Goal: Task Accomplishment & Management: Manage account settings

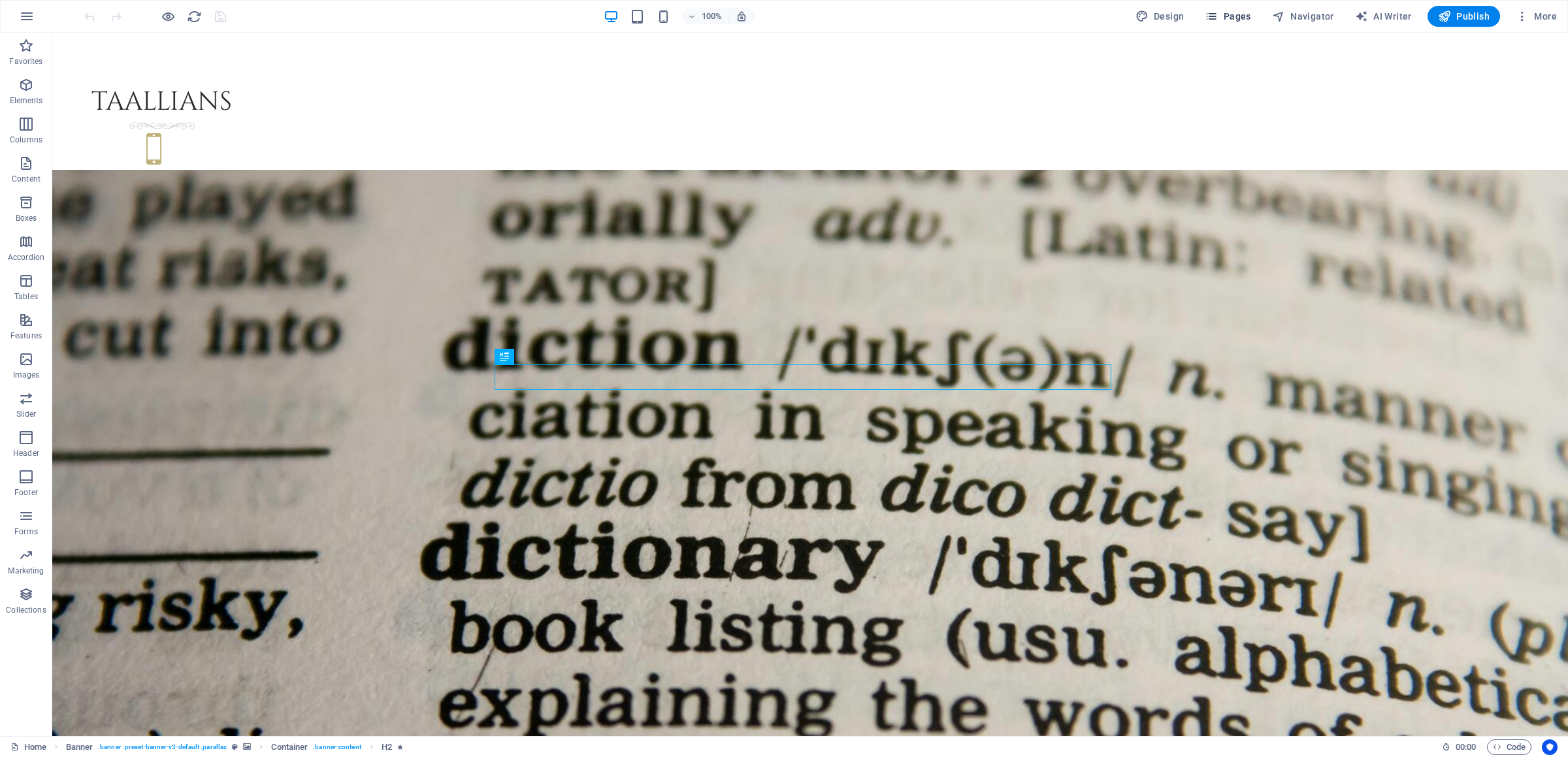
click at [1248, 18] on span "Pages" at bounding box center [1228, 17] width 46 height 13
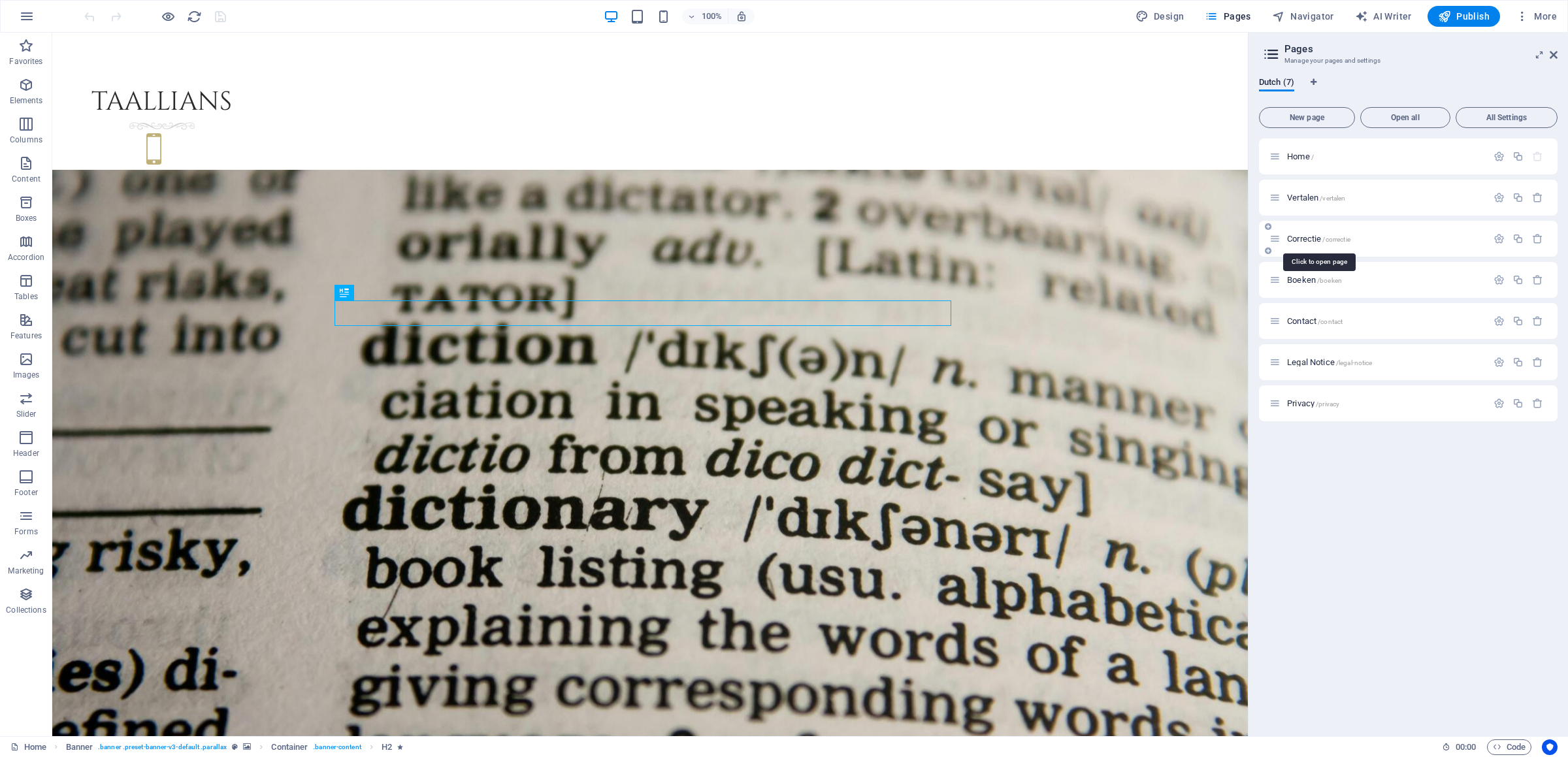
click at [1314, 236] on span "Correctie /correctie" at bounding box center [1318, 239] width 64 height 10
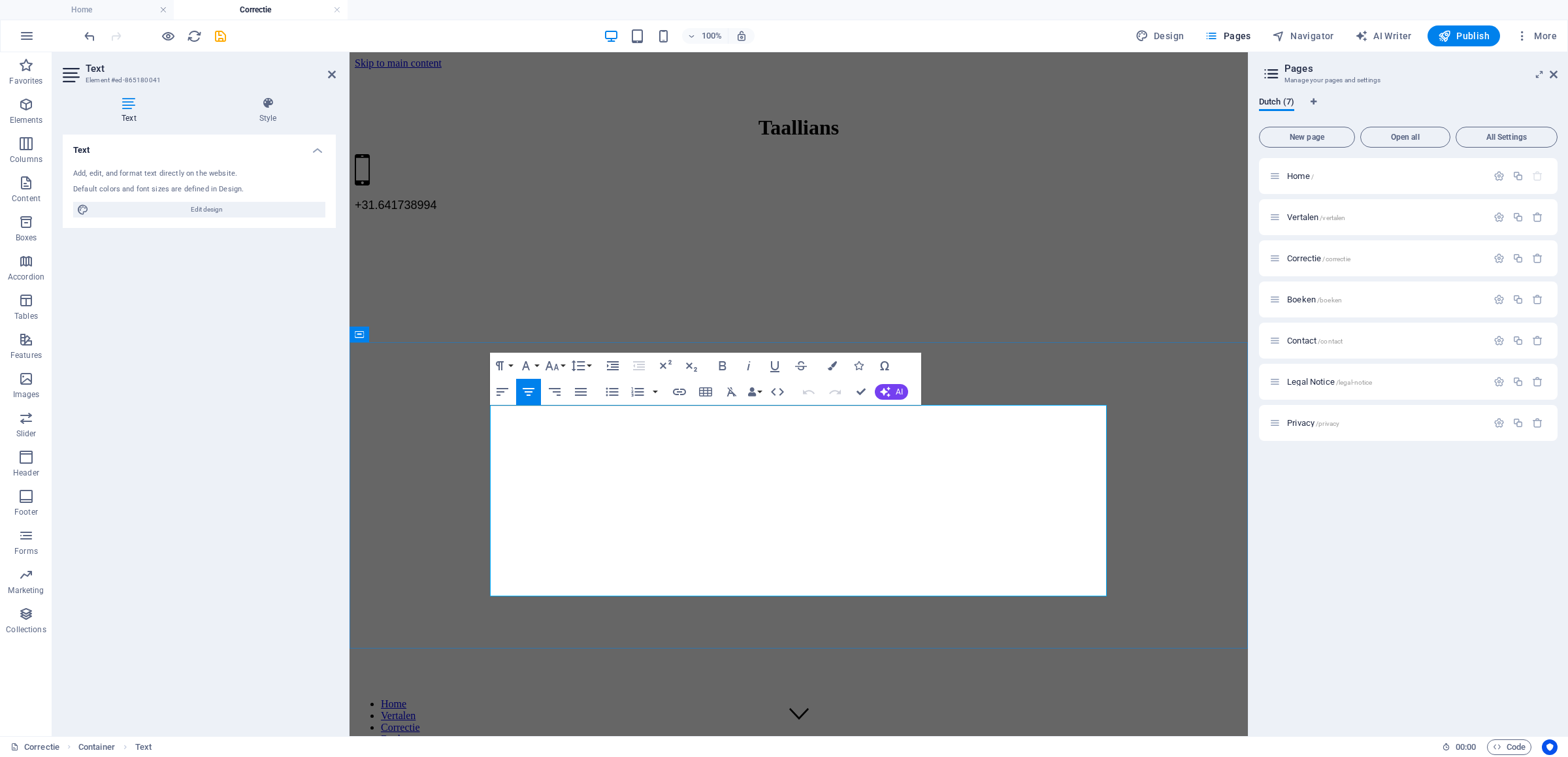
drag, startPoint x: 824, startPoint y: 550, endPoint x: 513, endPoint y: 416, distance: 338.6
click at [1152, 30] on button "Design" at bounding box center [1160, 36] width 59 height 21
select select "px"
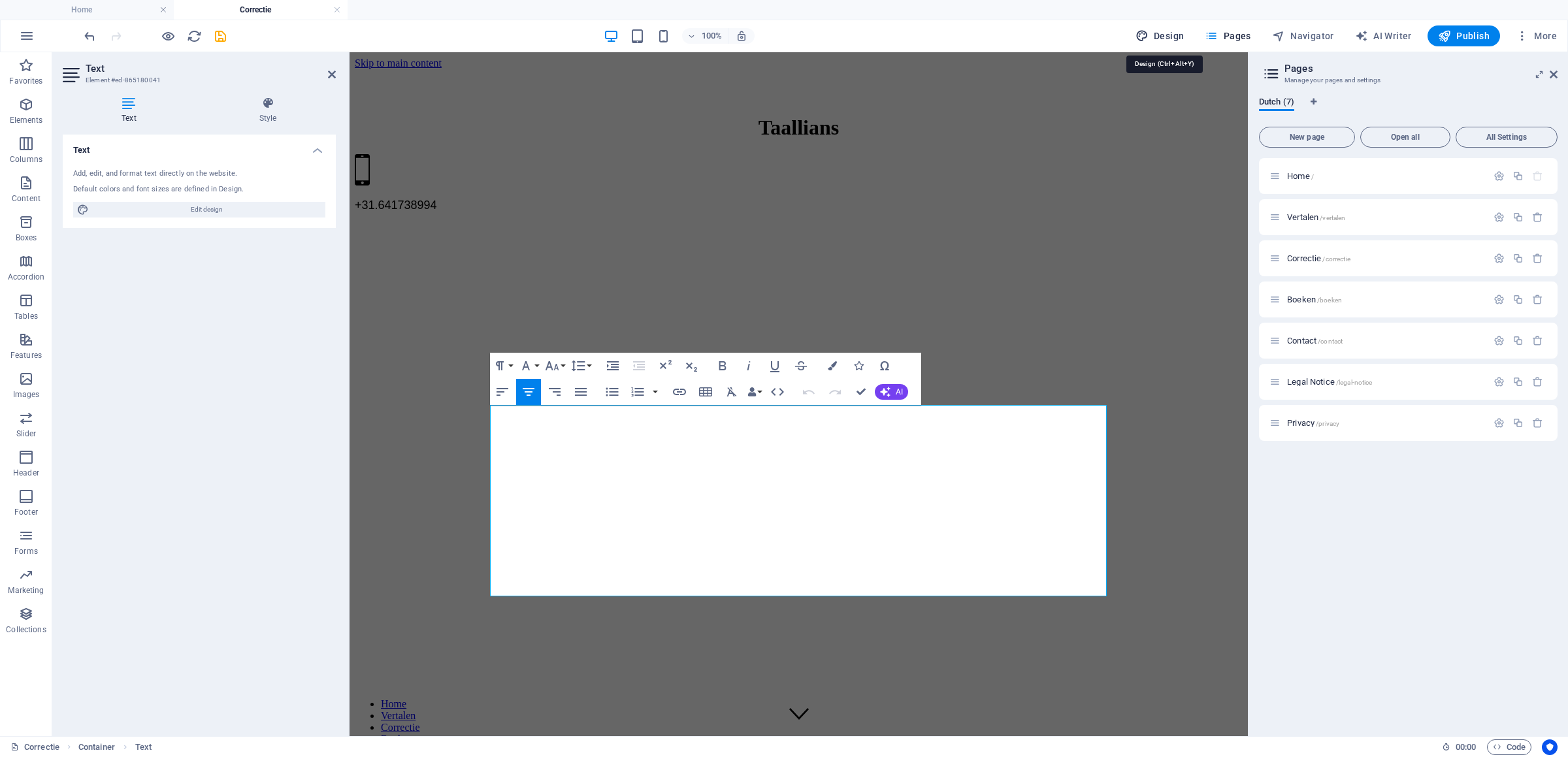
select select "600"
select select "px"
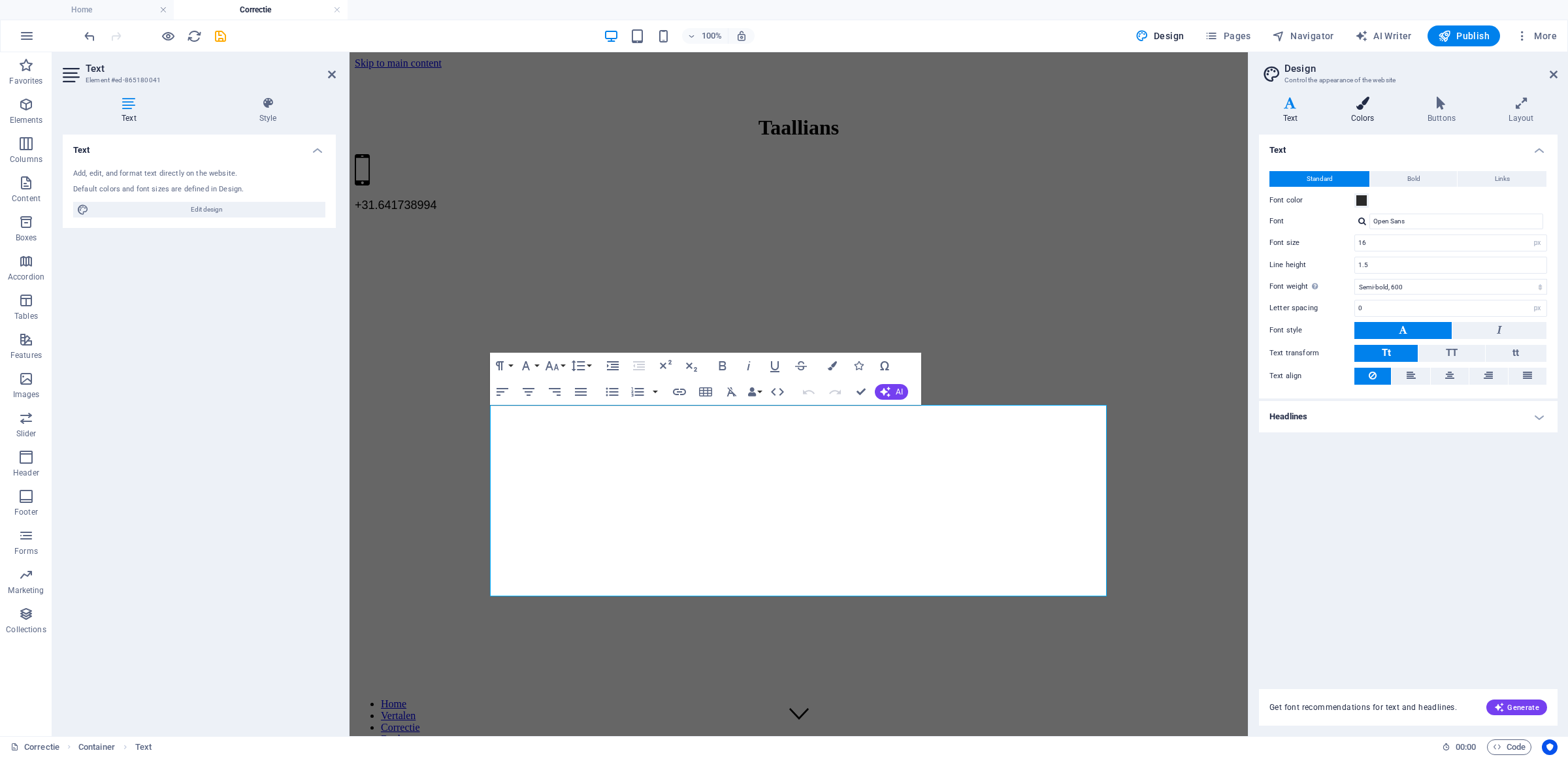
click at [1361, 111] on h4 "Colors" at bounding box center [1364, 111] width 77 height 28
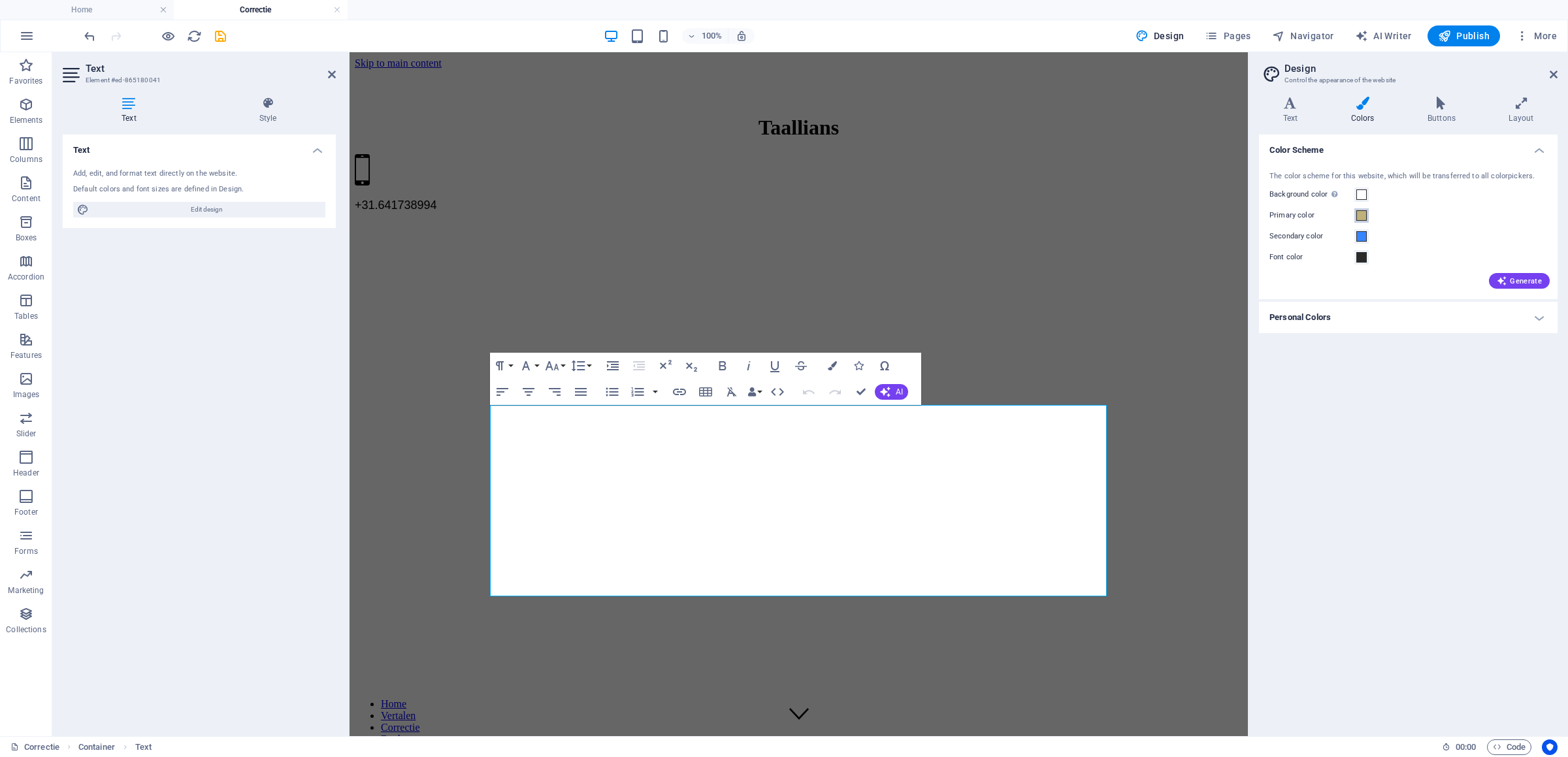
click at [1362, 216] on span at bounding box center [1361, 215] width 10 height 10
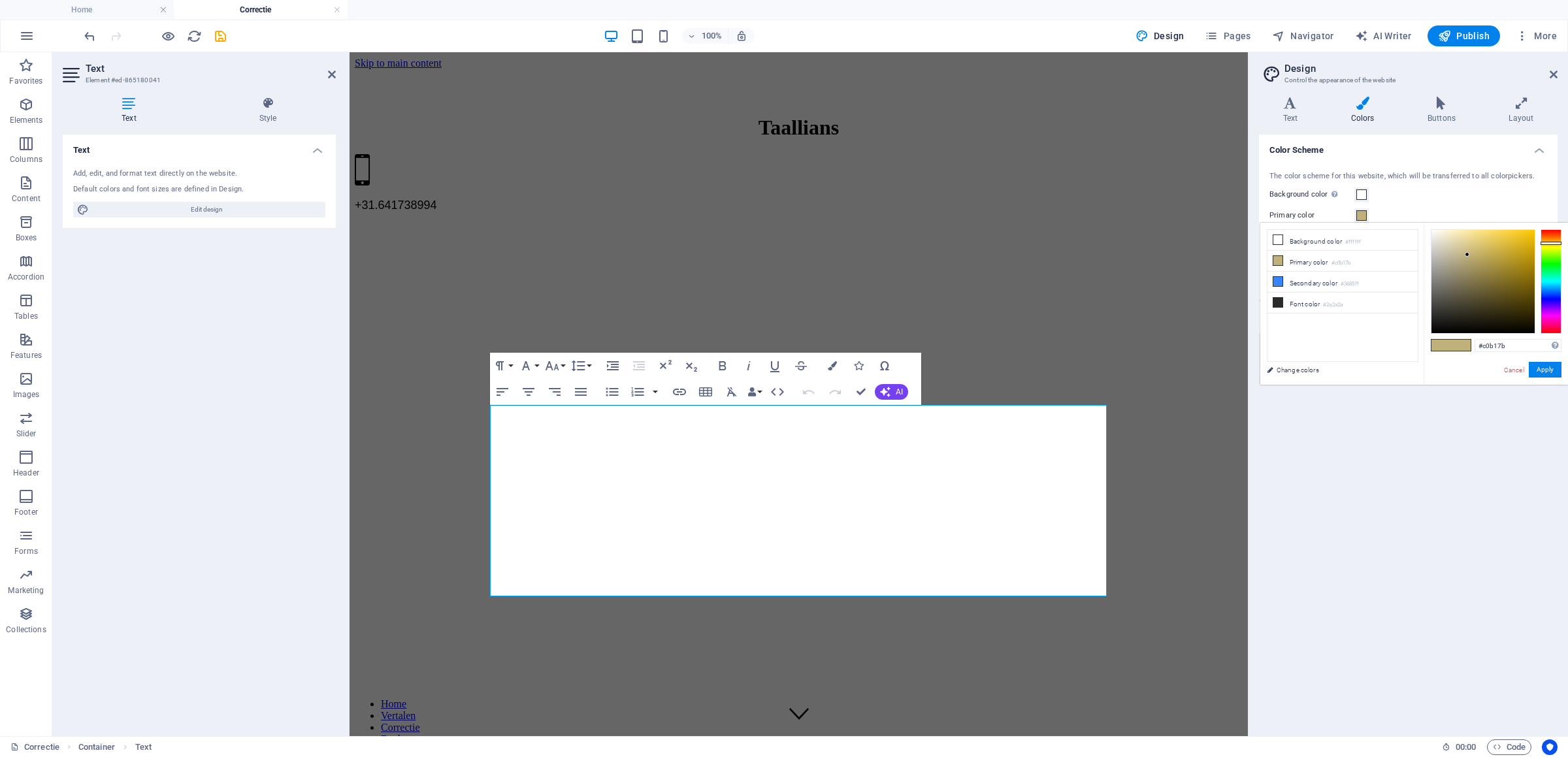
type input "#968442"
click at [1488, 272] on div at bounding box center [1483, 281] width 103 height 103
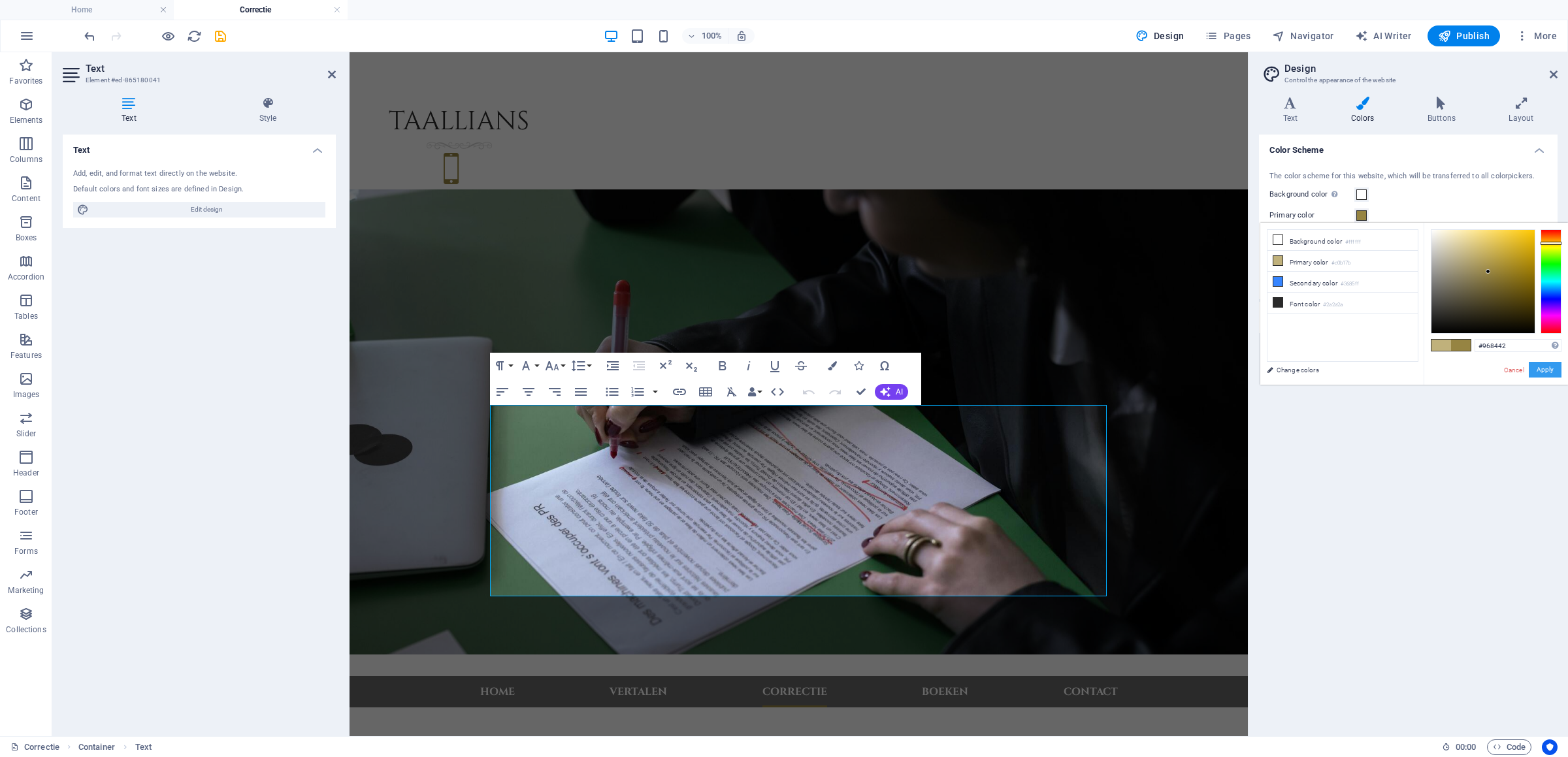
click at [1549, 375] on button "Apply" at bounding box center [1544, 370] width 32 height 16
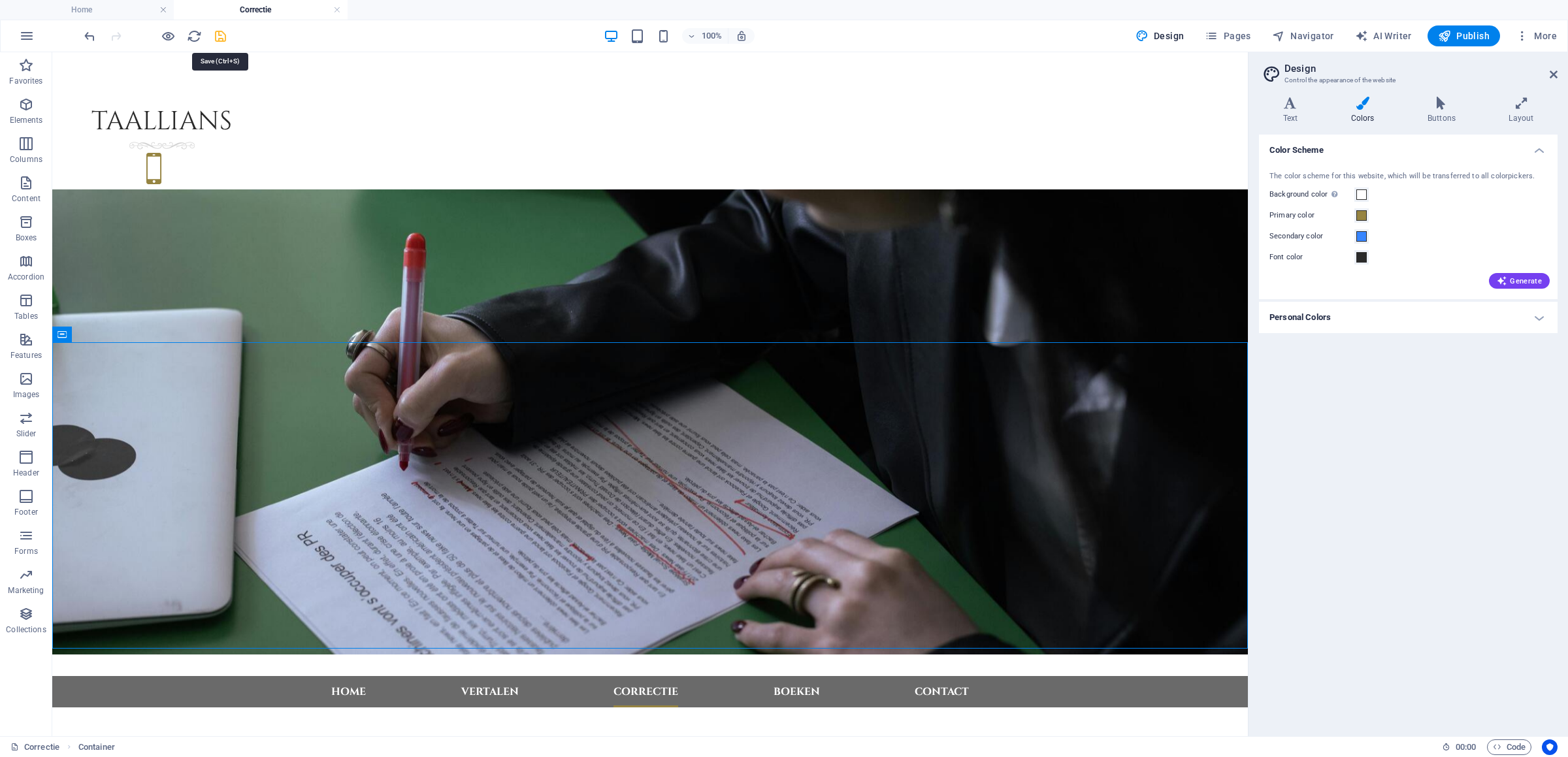
click at [218, 40] on icon "save" at bounding box center [220, 36] width 15 height 15
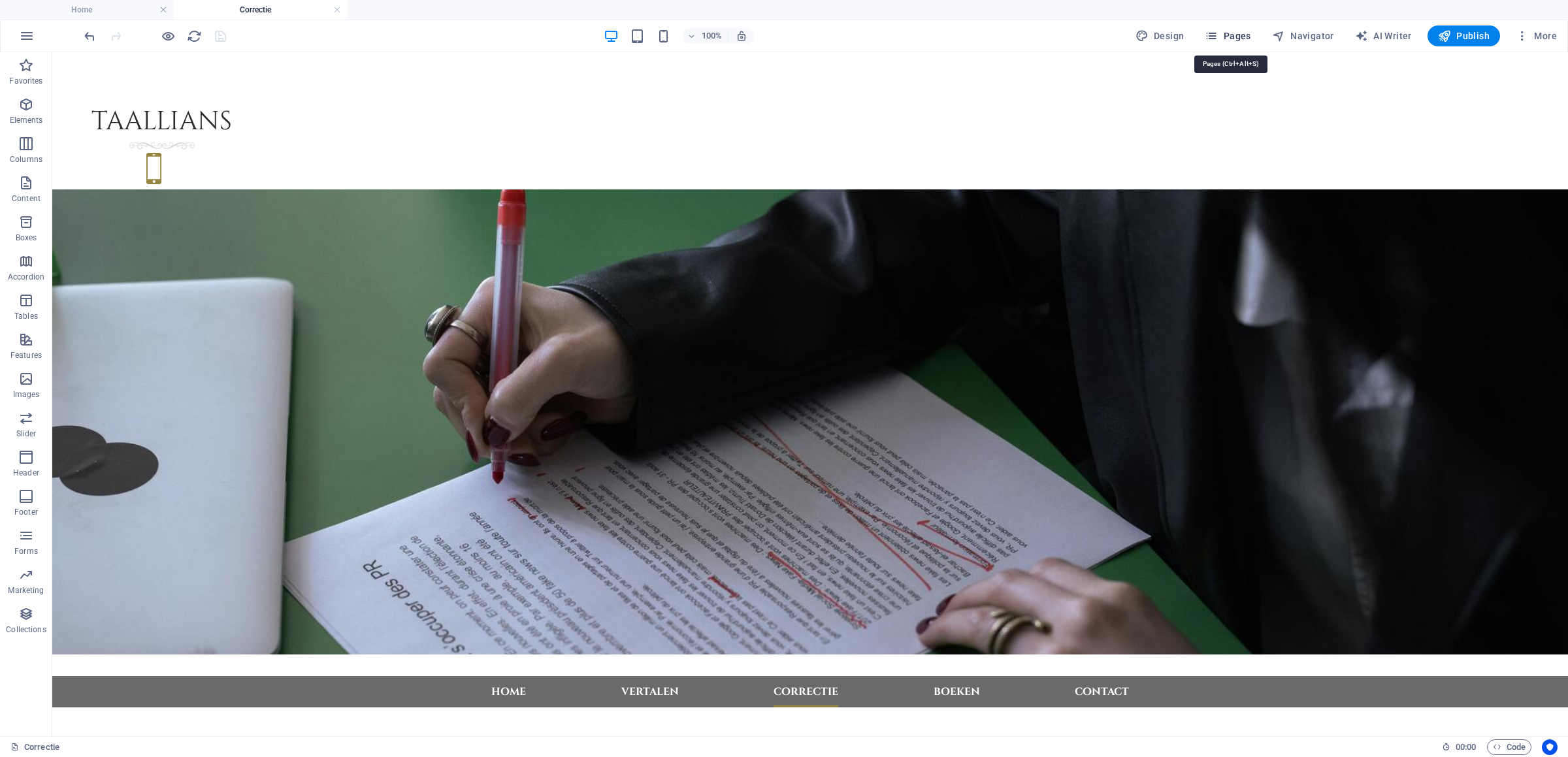
click at [1244, 36] on span "Pages" at bounding box center [1228, 36] width 46 height 13
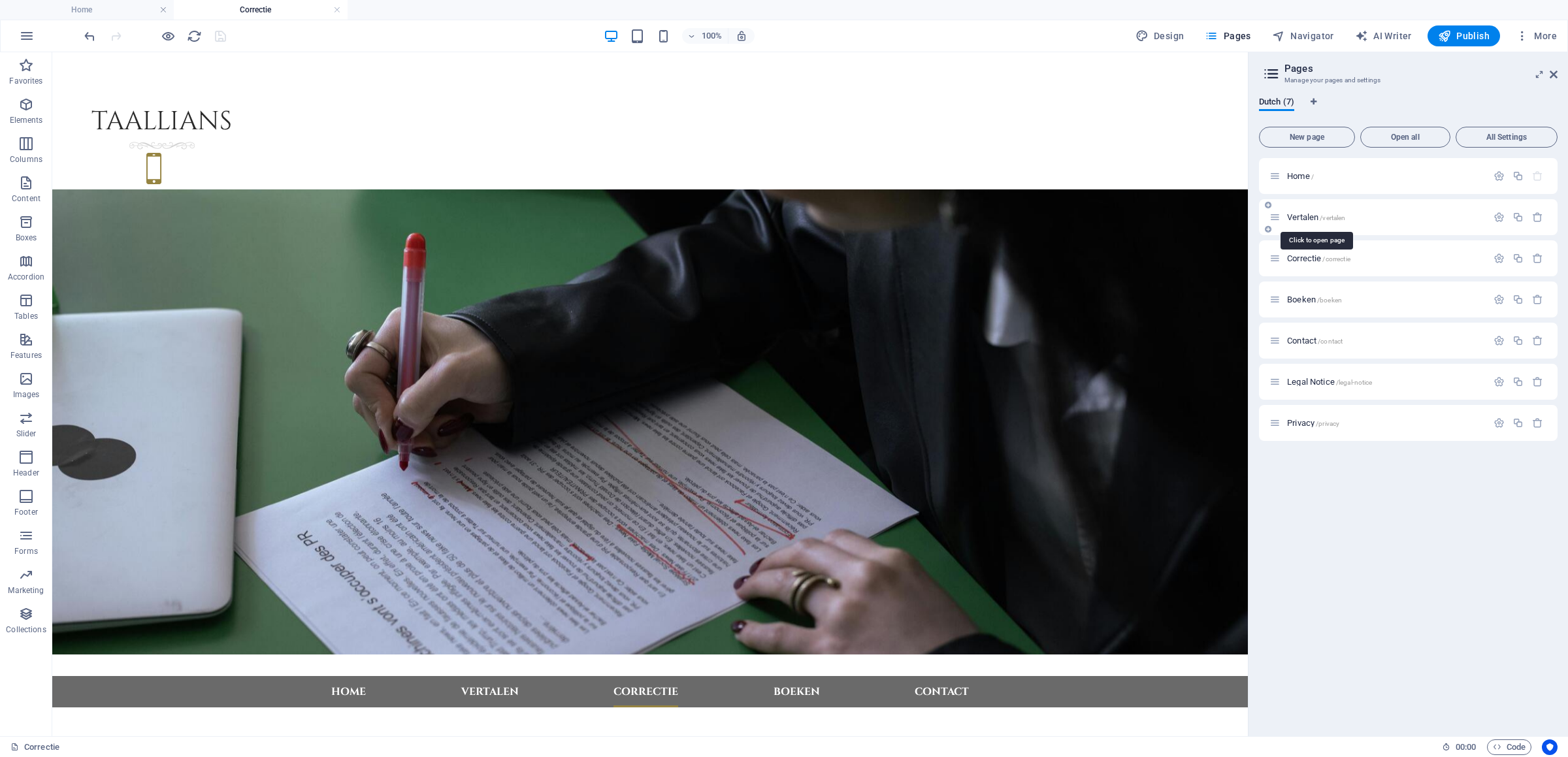
click at [1308, 219] on span "Vertalen /vertalen" at bounding box center [1315, 217] width 58 height 10
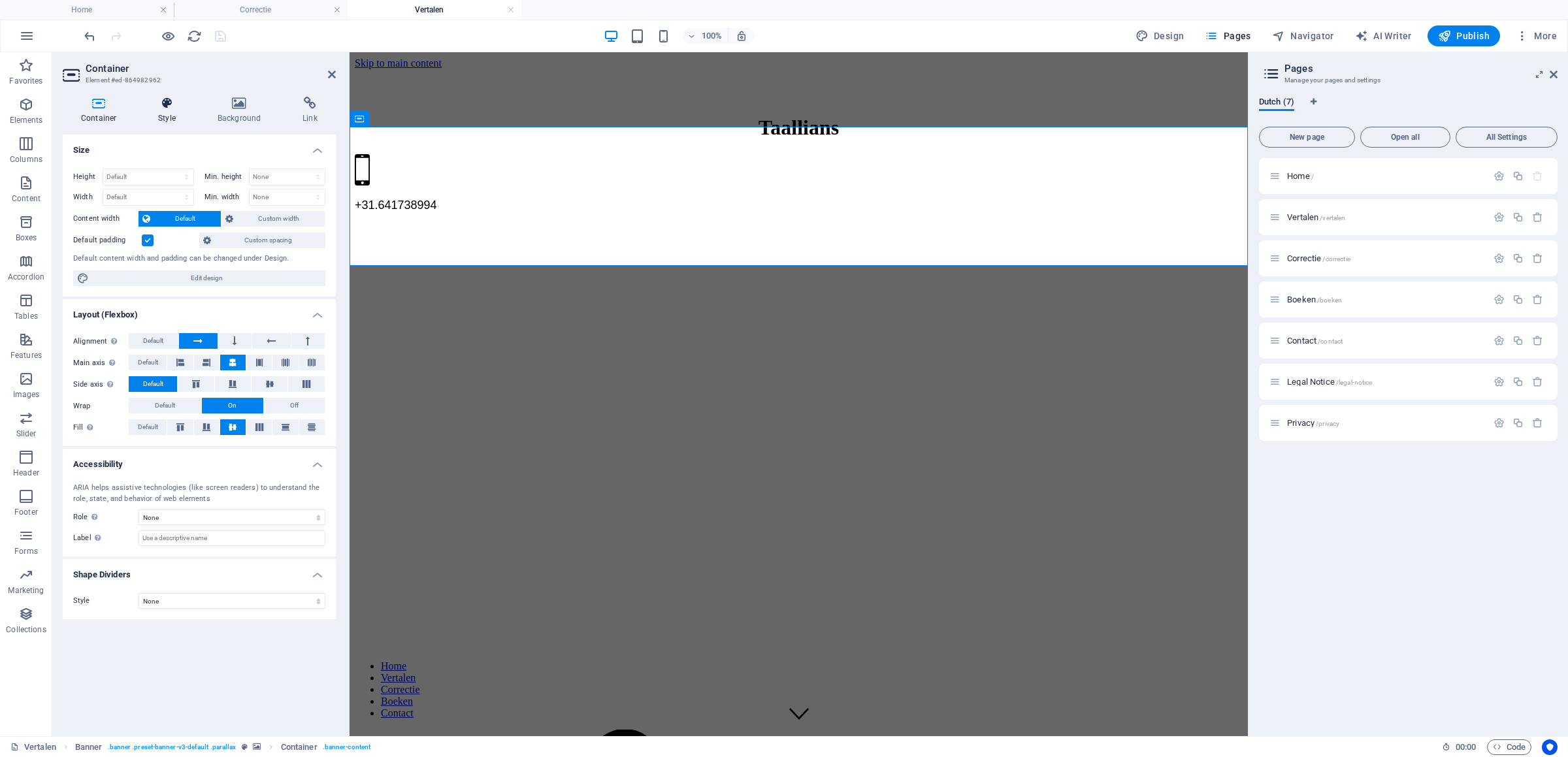
click at [160, 113] on h4 "Style" at bounding box center [170, 111] width 59 height 28
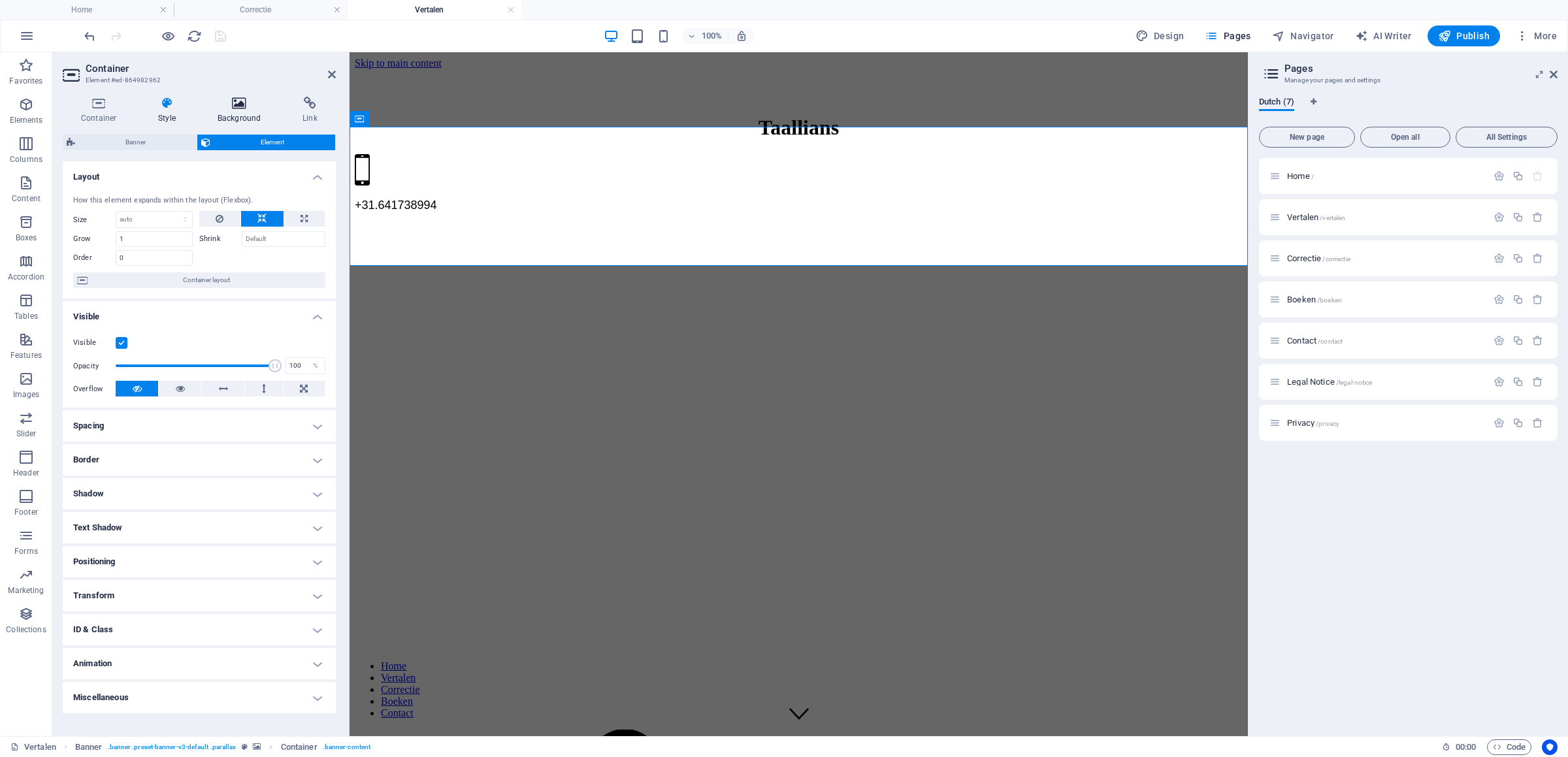
click at [245, 102] on icon at bounding box center [239, 103] width 79 height 13
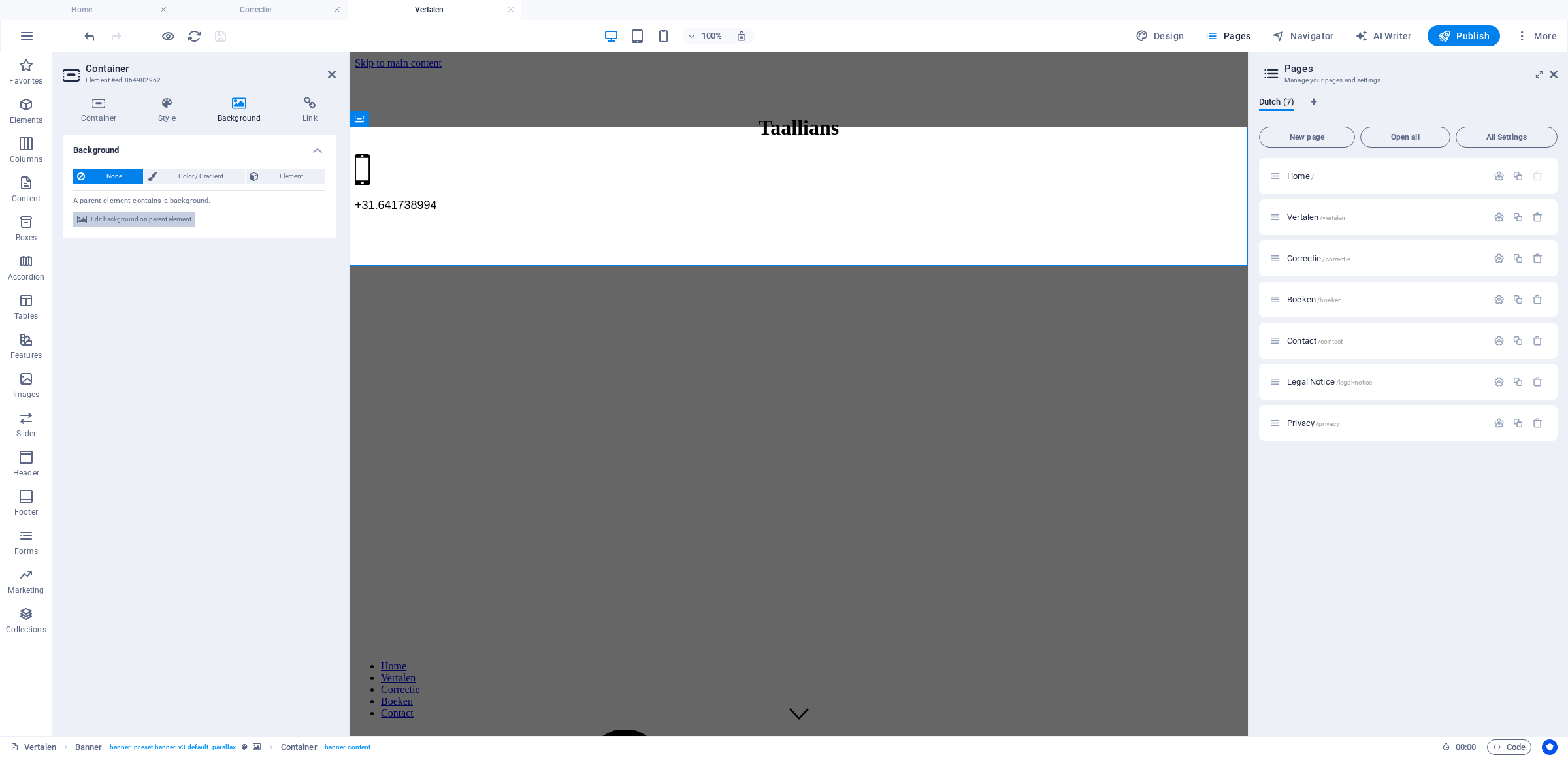
click at [156, 212] on span "Edit background on parent element" at bounding box center [141, 219] width 100 height 16
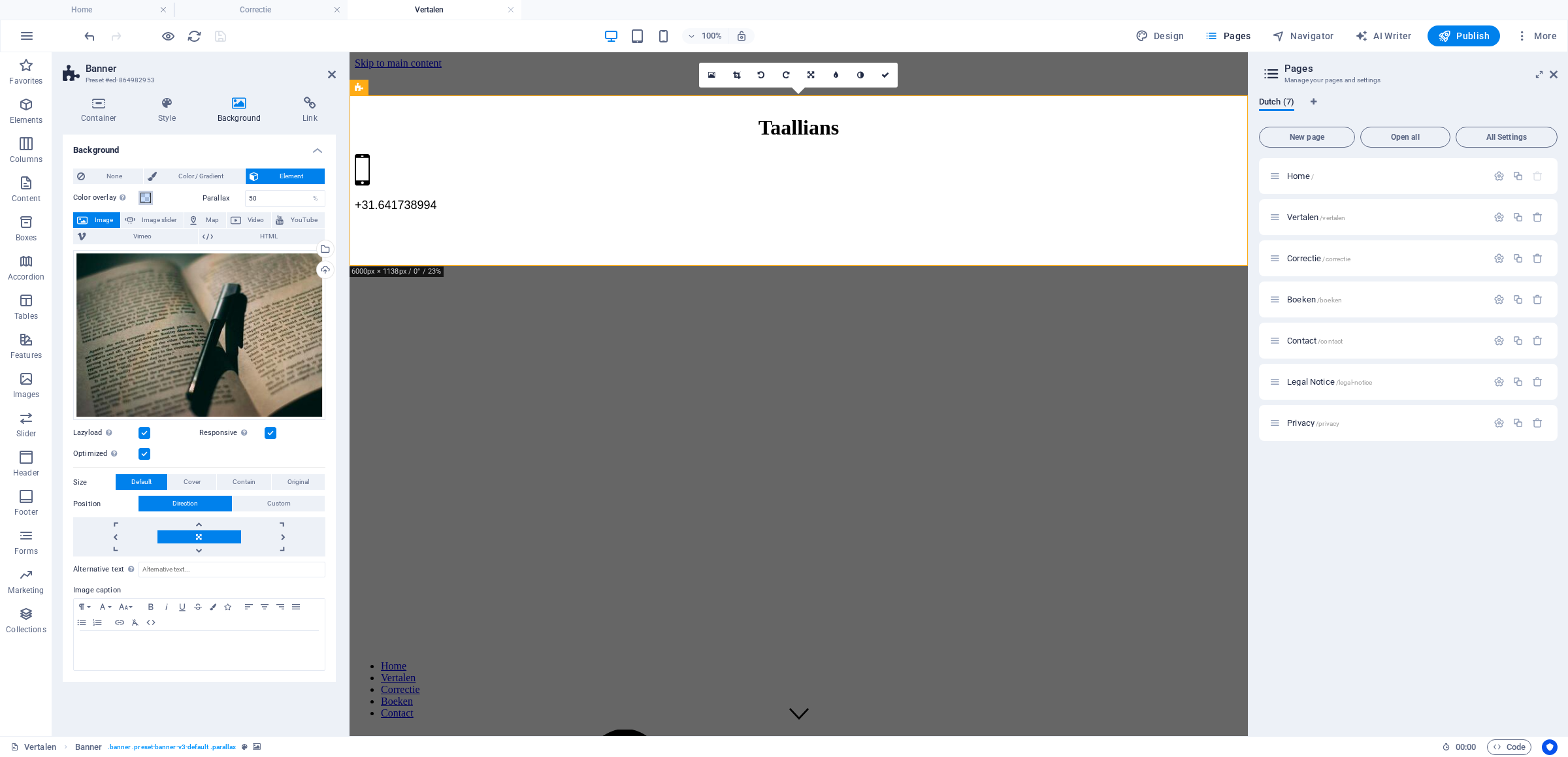
click at [150, 196] on span at bounding box center [145, 197] width 10 height 10
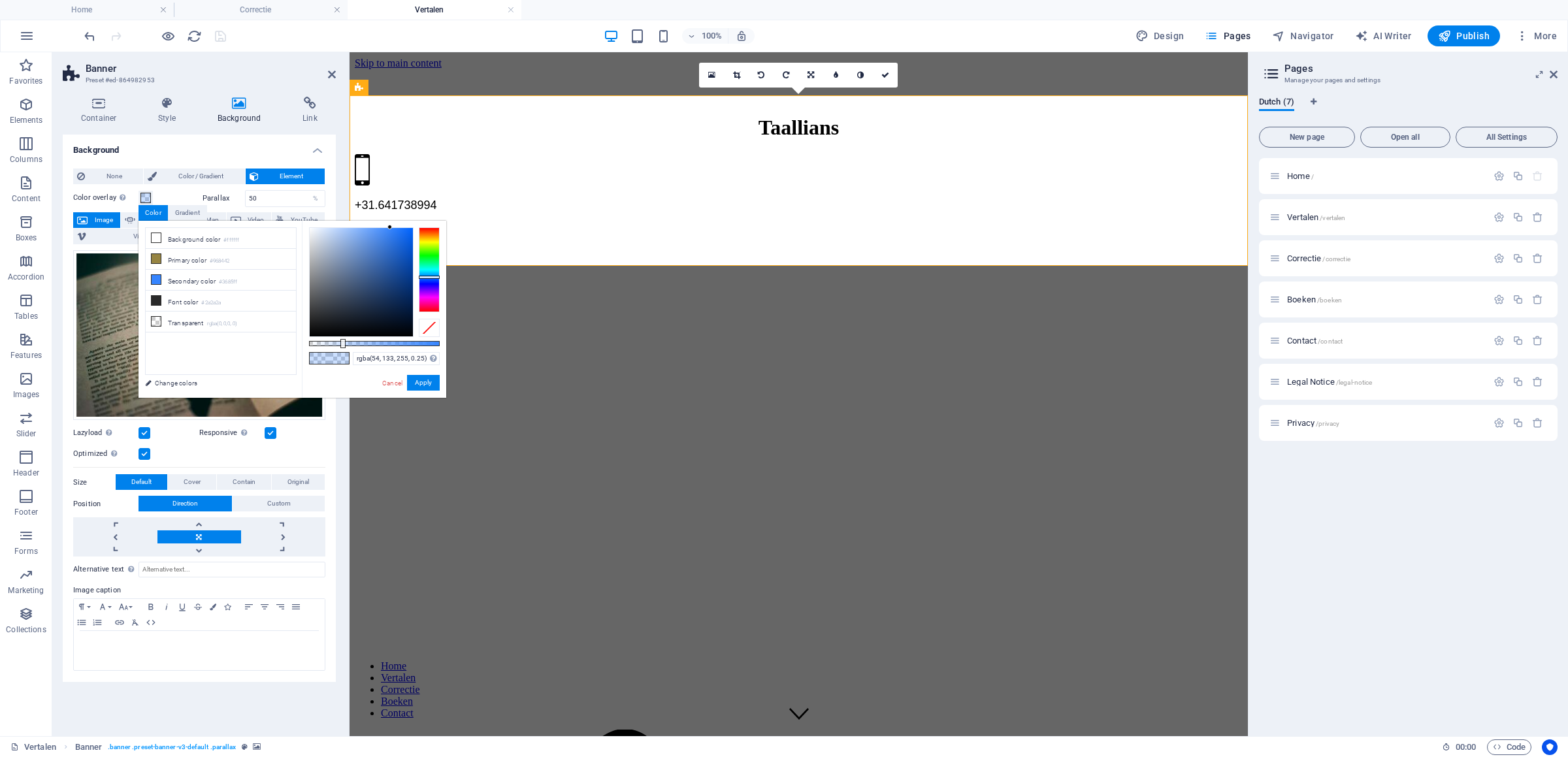
type input "rgba(54, 133, 255, 0.699)"
click at [400, 342] on div at bounding box center [374, 344] width 131 height 6
click at [420, 381] on button "Apply" at bounding box center [422, 383] width 32 height 16
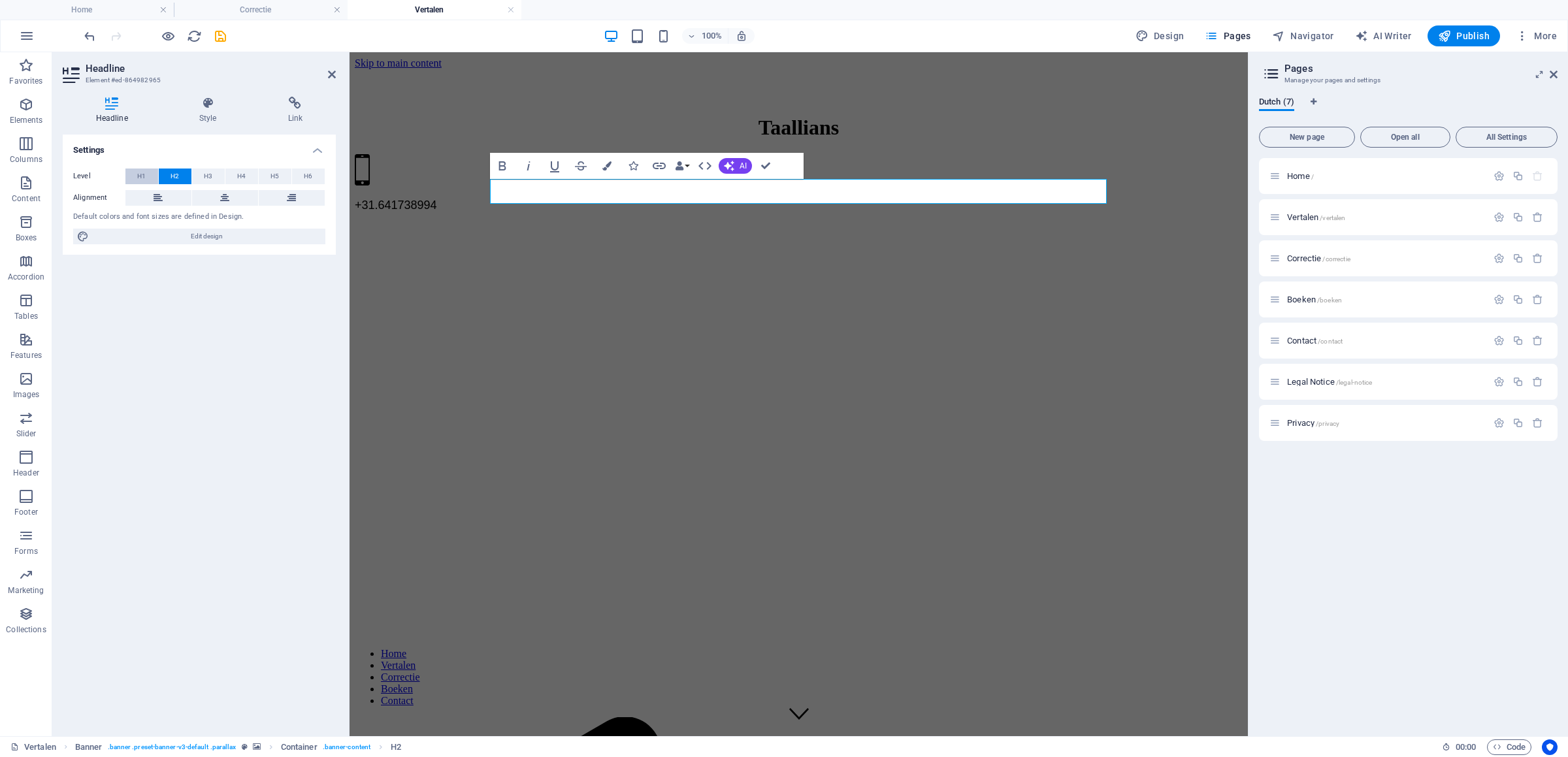
click at [142, 174] on span "H1" at bounding box center [141, 176] width 8 height 16
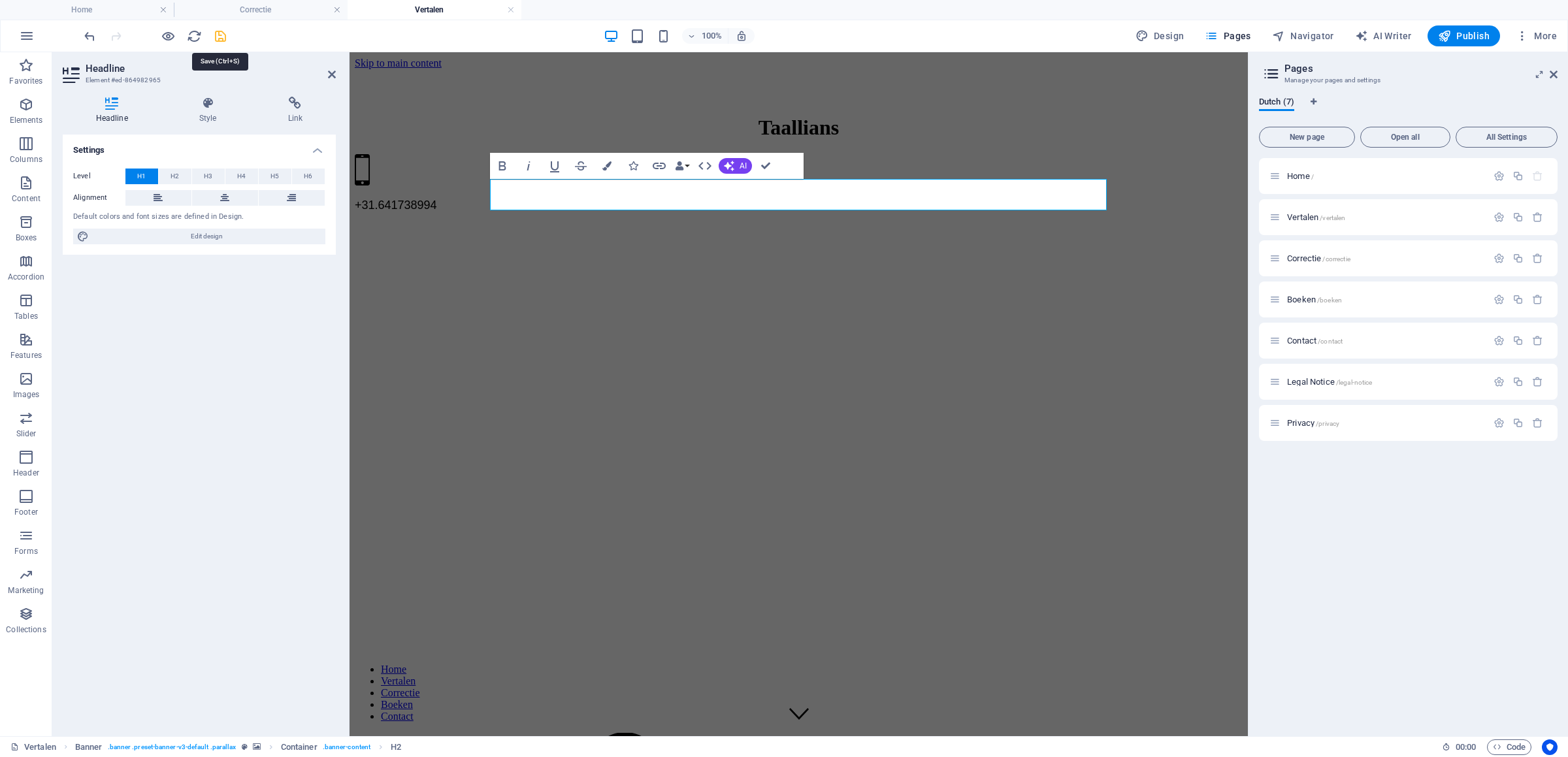
click at [218, 29] on icon "save" at bounding box center [220, 36] width 15 height 15
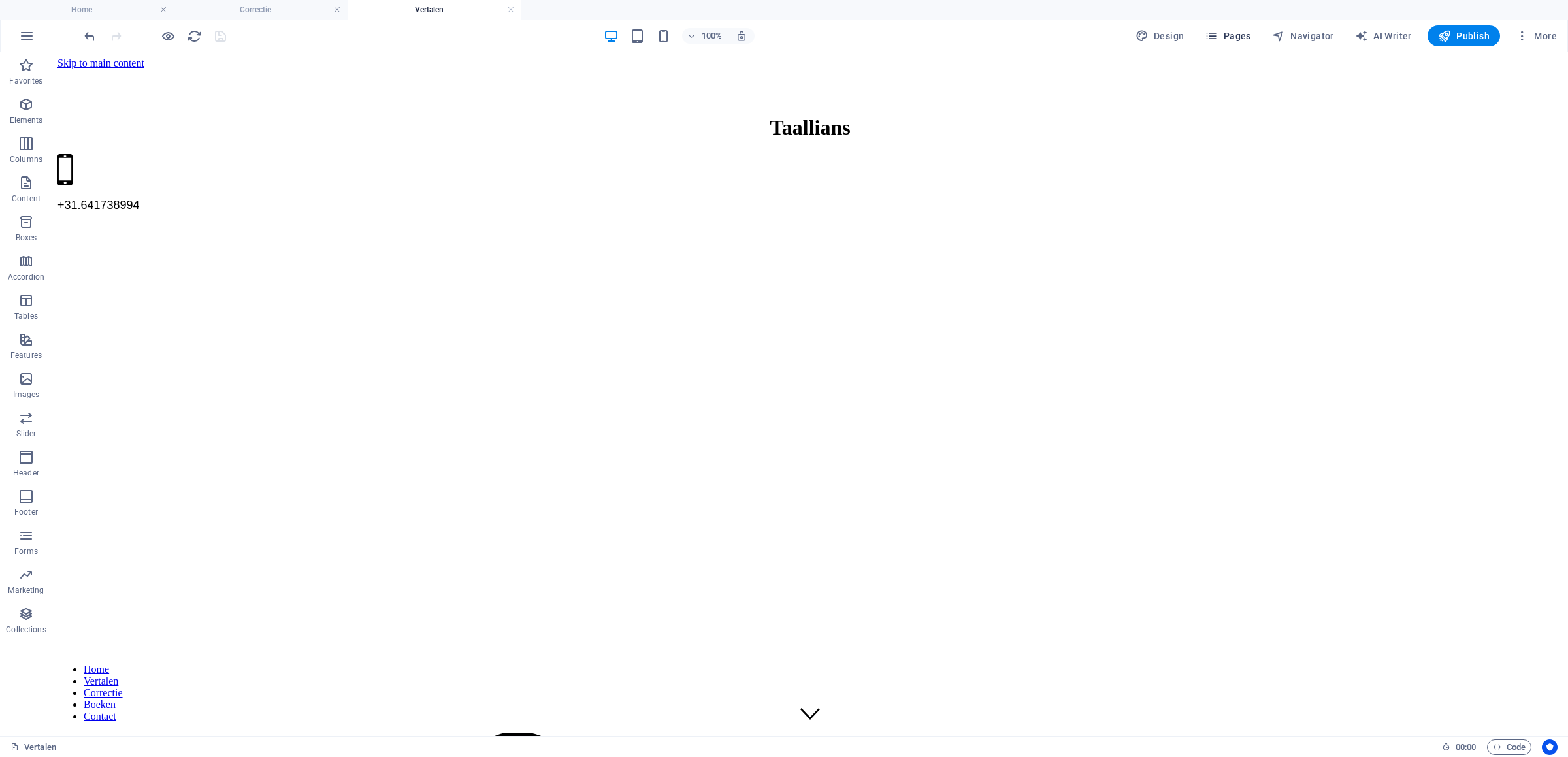
click at [1244, 26] on button "Pages" at bounding box center [1227, 36] width 56 height 21
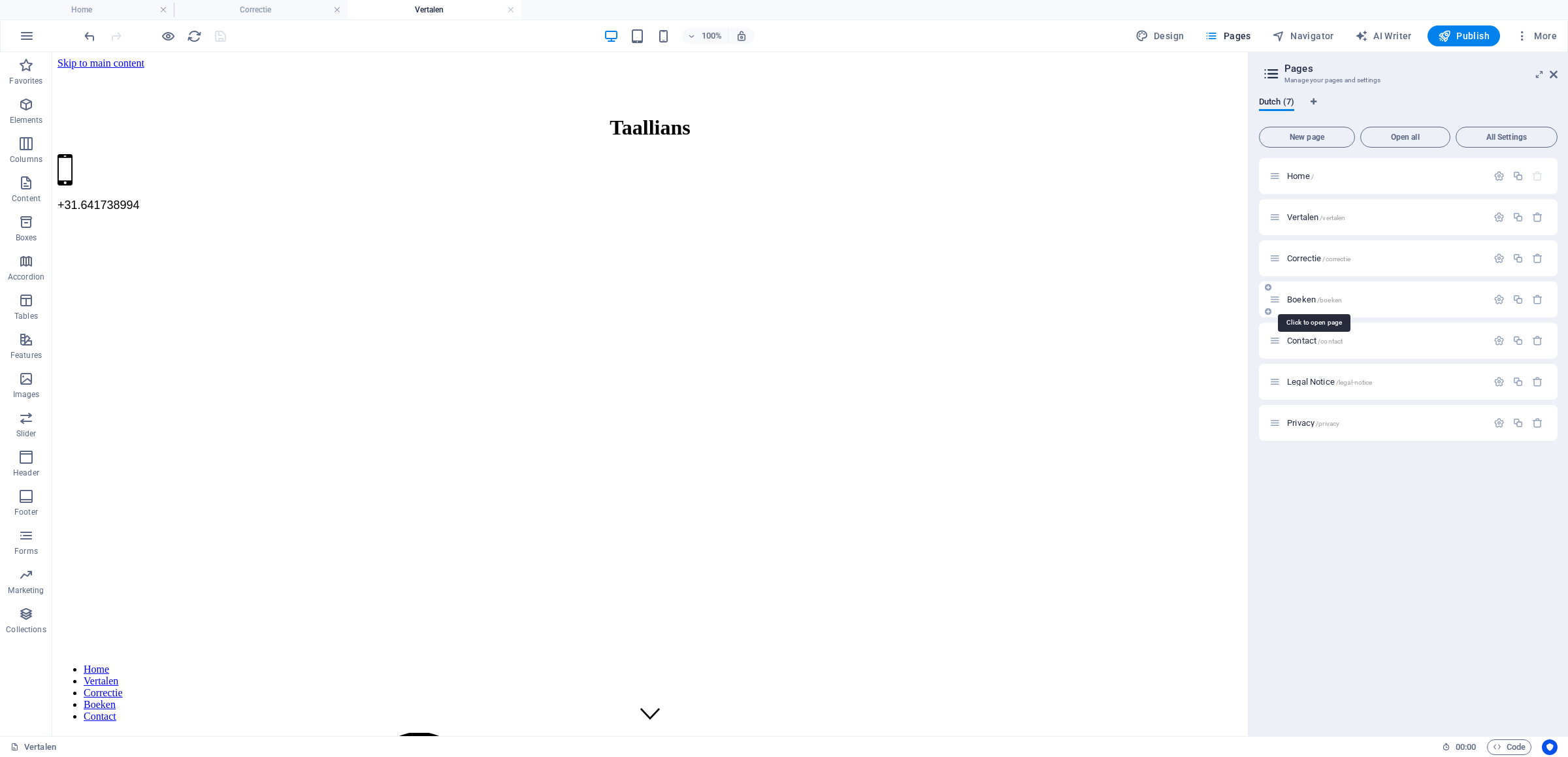
click at [1303, 301] on span "Boeken /boeken" at bounding box center [1315, 300] width 55 height 10
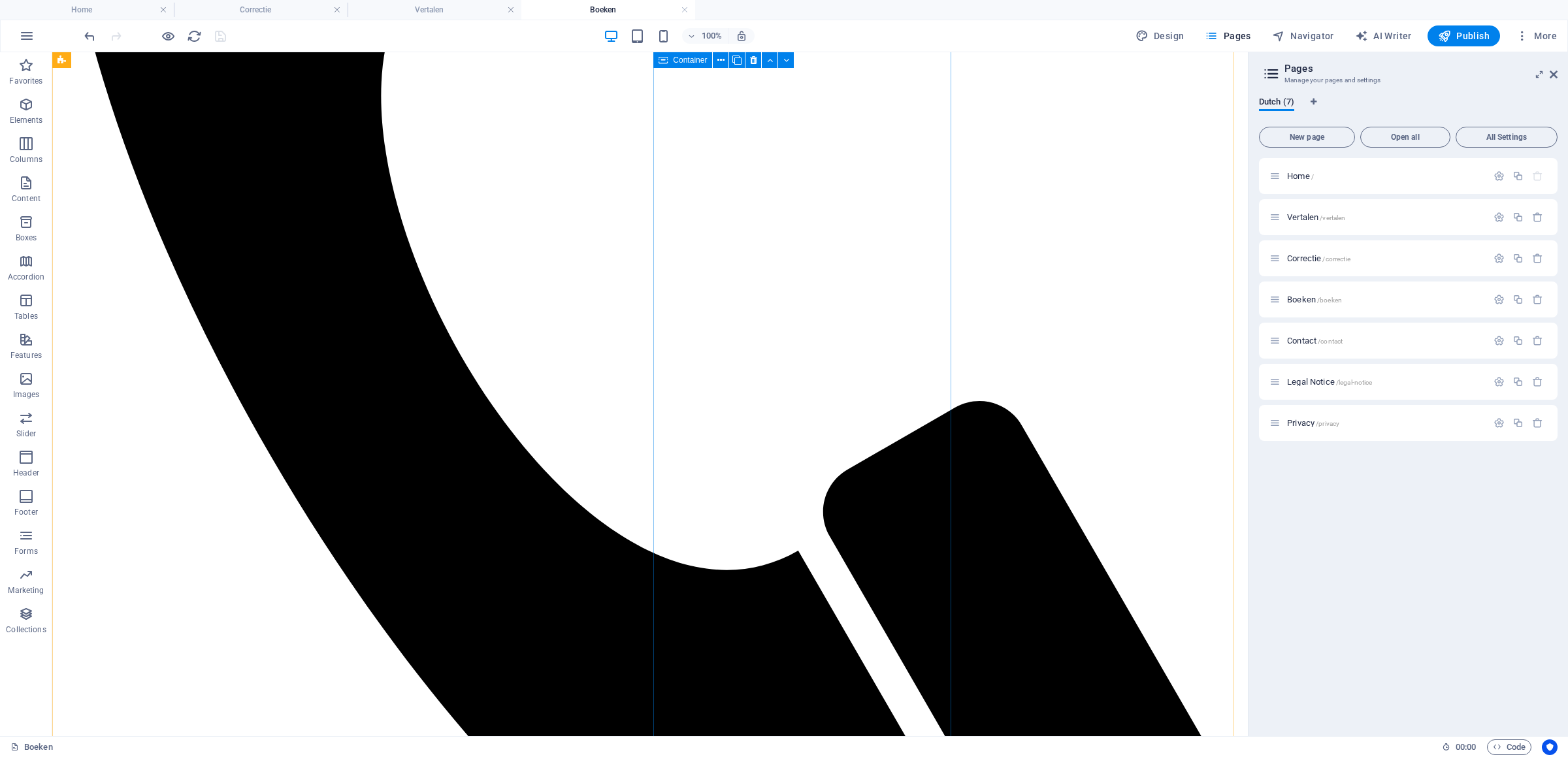
scroll to position [955, 0]
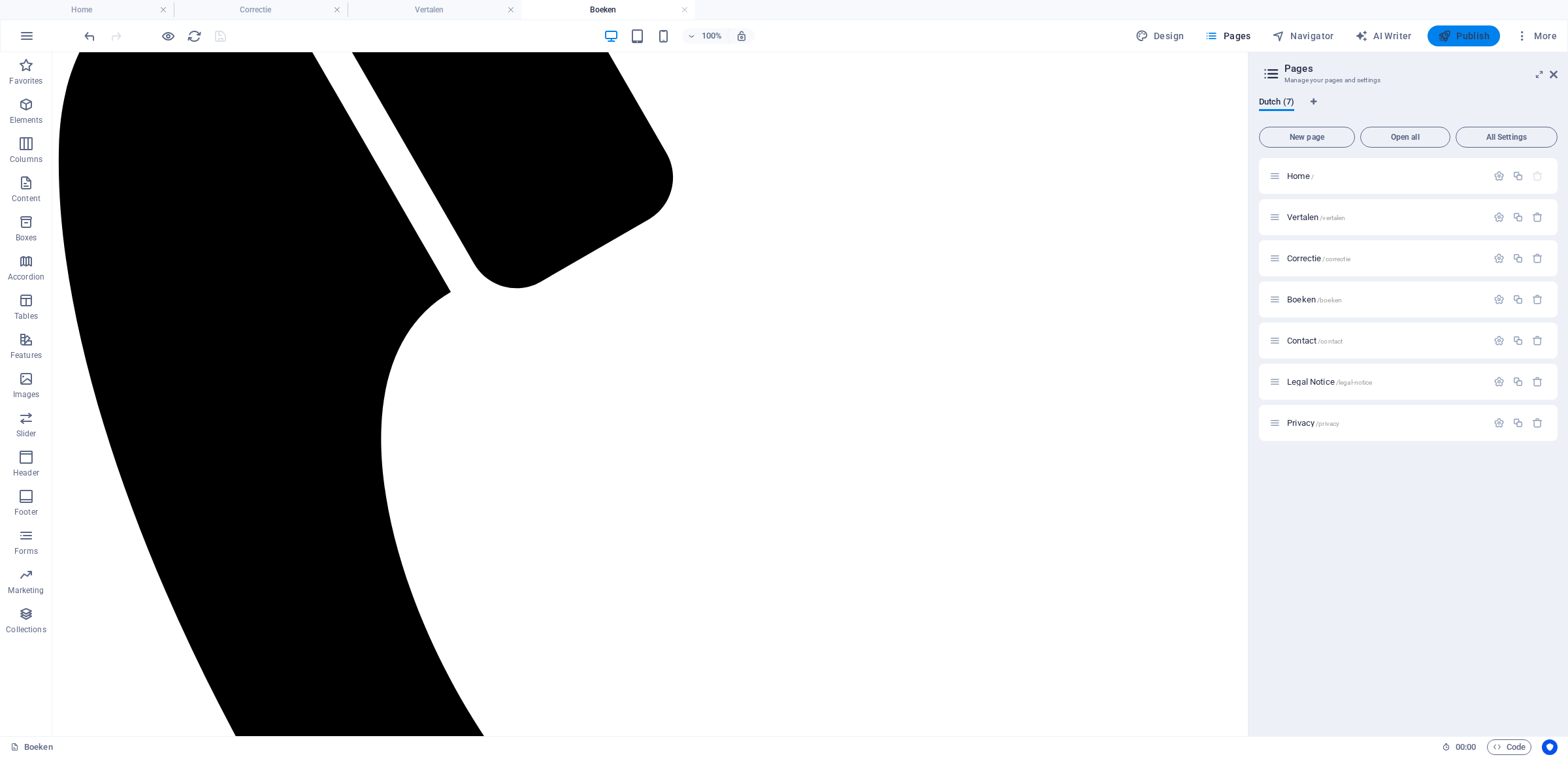
click at [1463, 33] on span "Publish" at bounding box center [1464, 36] width 52 height 13
